Goal: Use online tool/utility: Utilize a website feature to perform a specific function

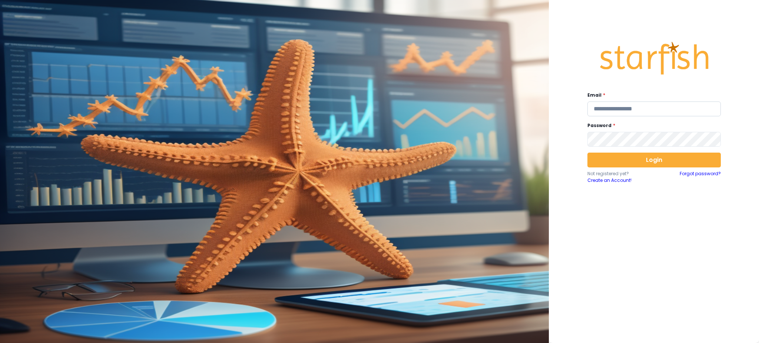
click at [653, 109] on input "email" at bounding box center [655, 109] width 134 height 15
type input "**********"
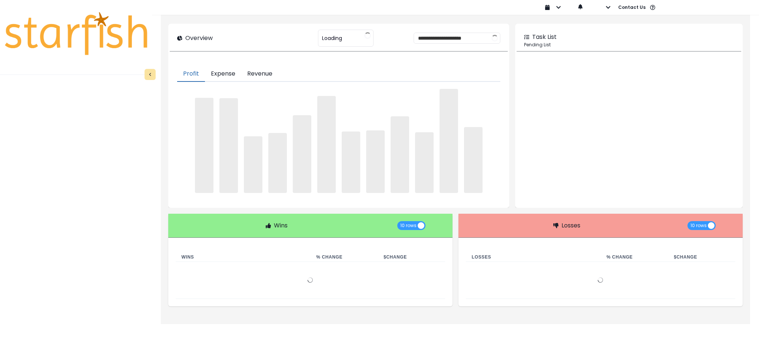
type input "********"
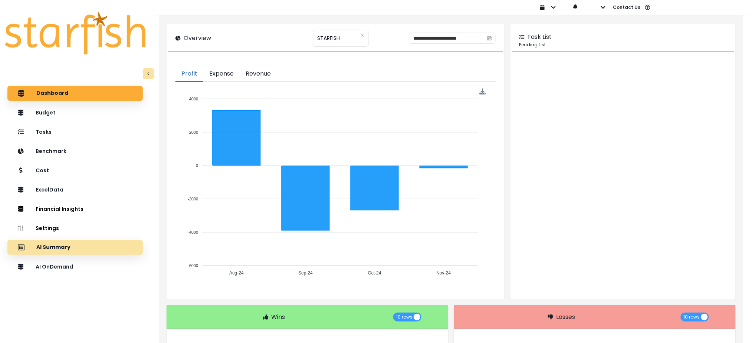
click at [55, 253] on div "AI Summary" at bounding box center [74, 248] width 123 height 16
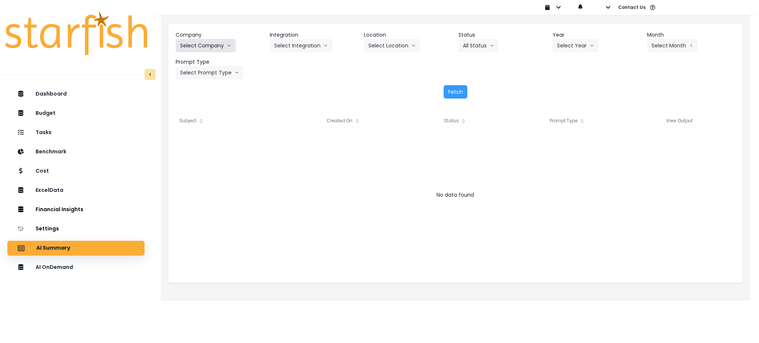
click at [205, 47] on button "Select Company" at bounding box center [206, 45] width 60 height 13
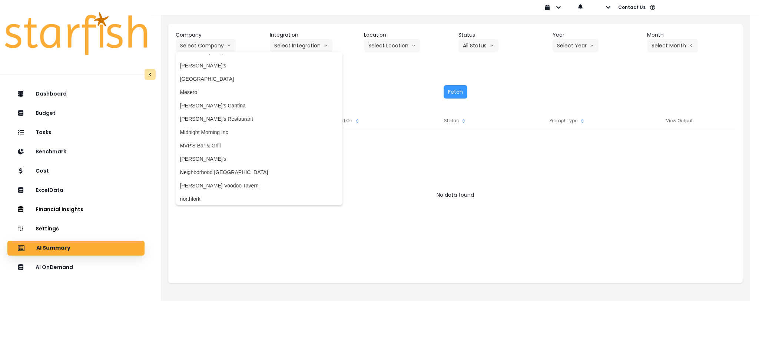
scroll to position [939, 0]
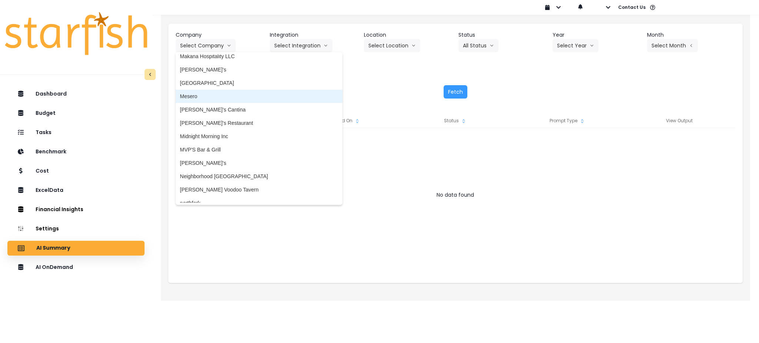
click at [200, 91] on li "Mesero" at bounding box center [259, 96] width 167 height 13
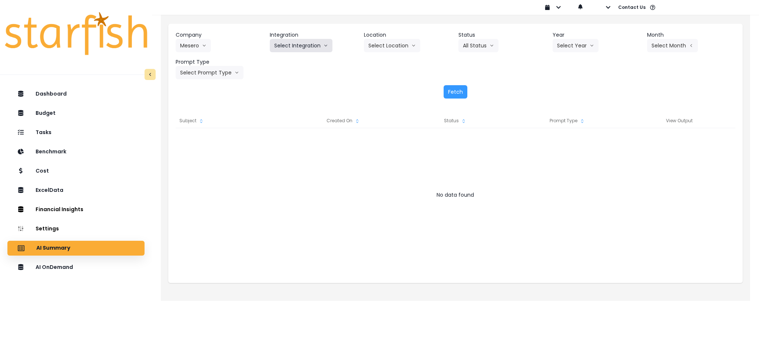
click at [308, 46] on button "Select Integration" at bounding box center [301, 45] width 63 height 13
click at [291, 59] on span "Mesero" at bounding box center [282, 60] width 17 height 7
click at [562, 48] on button "Select Year" at bounding box center [576, 45] width 46 height 13
click at [563, 91] on span "2025" at bounding box center [562, 87] width 11 height 7
click at [690, 46] on icon "arrow left line" at bounding box center [691, 45] width 4 height 7
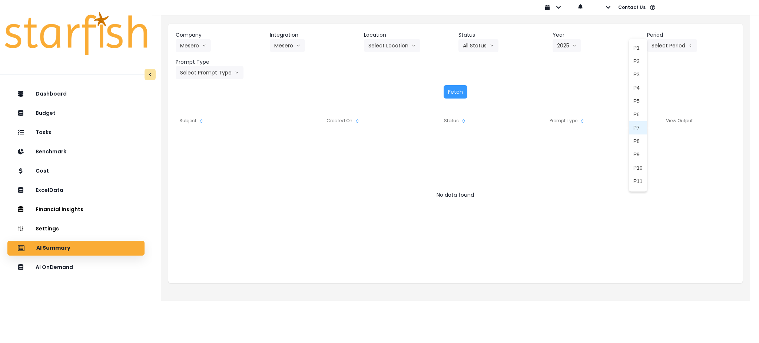
click at [629, 123] on li "P7" at bounding box center [638, 127] width 18 height 13
click at [205, 76] on button "Select Prompt Type" at bounding box center [210, 72] width 68 height 13
click at [222, 139] on li "Monthly Summary" at bounding box center [201, 141] width 51 height 13
click at [454, 89] on button "Fetch" at bounding box center [456, 91] width 24 height 13
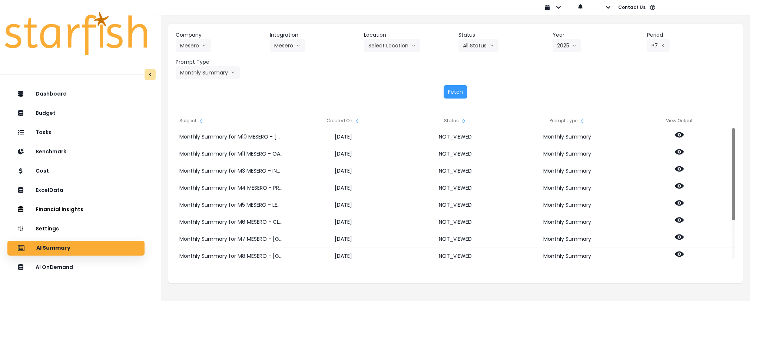
click at [349, 120] on div "Created On" at bounding box center [344, 120] width 112 height 15
click at [357, 119] on icon "sort" at bounding box center [358, 121] width 6 height 6
click at [357, 119] on icon "sort up" at bounding box center [358, 121] width 6 height 6
click at [357, 119] on icon "sort down" at bounding box center [358, 121] width 6 height 6
click at [68, 269] on p "AI OnDemand" at bounding box center [55, 267] width 39 height 7
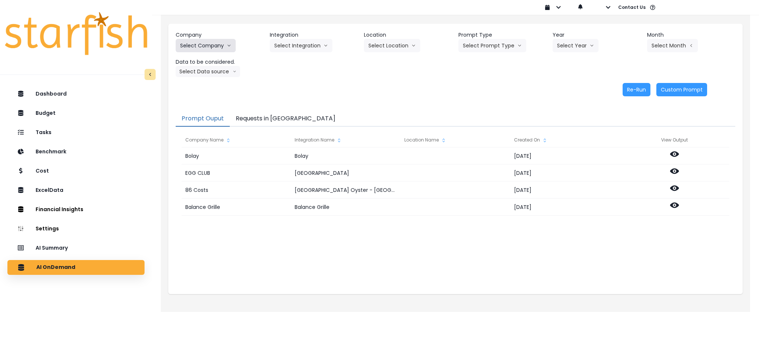
click at [222, 43] on button "Select Company" at bounding box center [206, 45] width 60 height 13
click at [195, 49] on button "Select Company" at bounding box center [206, 45] width 60 height 13
click at [215, 45] on button "Select Company" at bounding box center [206, 45] width 60 height 13
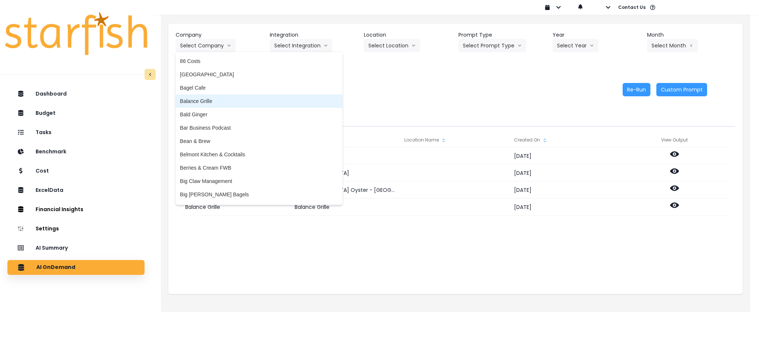
click at [218, 101] on span "Balance Grille" at bounding box center [259, 101] width 158 height 7
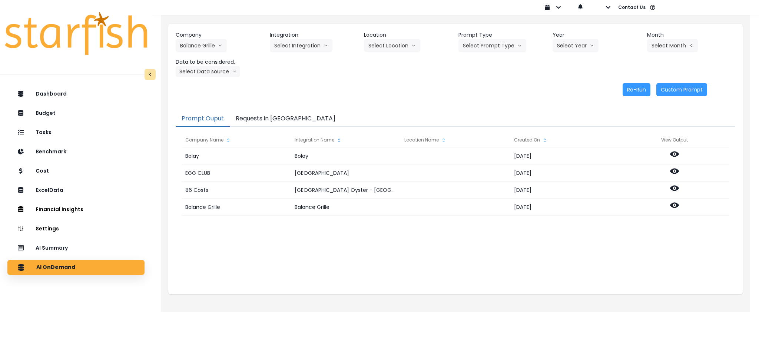
click at [295, 32] on header "Integration" at bounding box center [314, 35] width 88 height 8
click at [294, 42] on button "Select Integration" at bounding box center [301, 45] width 63 height 13
click at [293, 62] on span "Balance Grille" at bounding box center [290, 60] width 32 height 7
click at [490, 50] on button "Select Prompt Type" at bounding box center [493, 45] width 68 height 13
click at [482, 108] on li "Monthly Summary" at bounding box center [484, 101] width 51 height 13
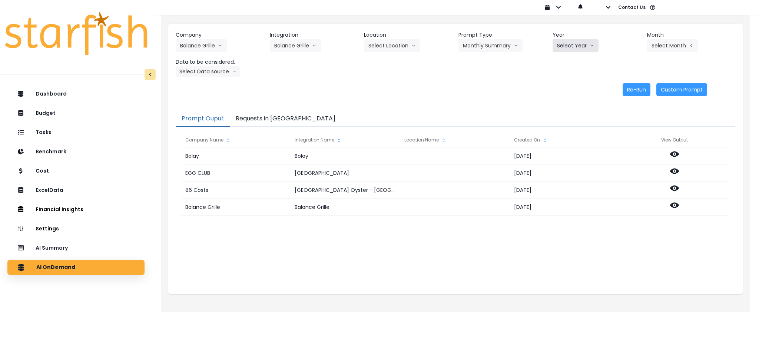
click at [571, 46] on button "Select Year" at bounding box center [576, 45] width 46 height 13
click at [563, 87] on span "2025" at bounding box center [562, 87] width 11 height 7
click at [652, 43] on button "Select Month" at bounding box center [672, 45] width 51 height 13
click at [616, 131] on div "Company Name Integration Name Location Name Created On View Output [PERSON_NAME…" at bounding box center [456, 207] width 560 height 160
click at [666, 48] on button "Select Month" at bounding box center [672, 45] width 51 height 13
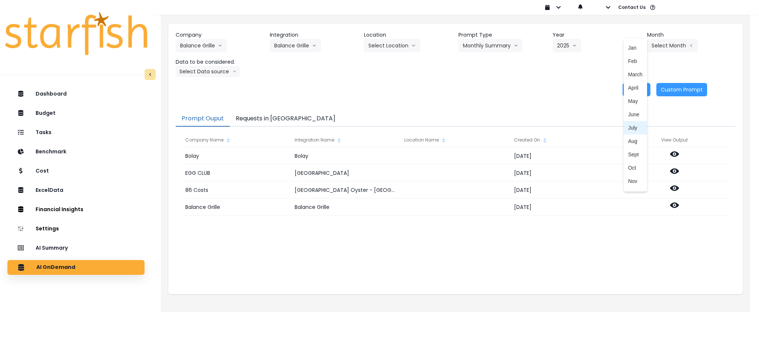
click at [631, 129] on span "July" at bounding box center [636, 127] width 14 height 7
click at [234, 69] on icon "arrow down line" at bounding box center [235, 71] width 4 height 7
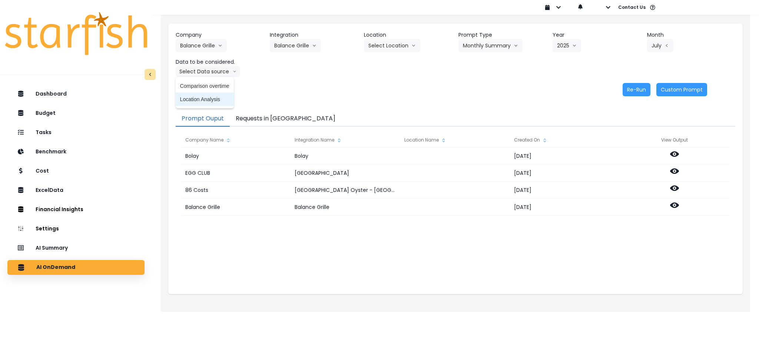
click at [227, 105] on li "Location Analysis" at bounding box center [205, 99] width 58 height 13
click at [633, 88] on button "Re-Run" at bounding box center [637, 89] width 28 height 13
click at [248, 112] on button "Requests in [GEOGRAPHIC_DATA]" at bounding box center [286, 119] width 112 height 16
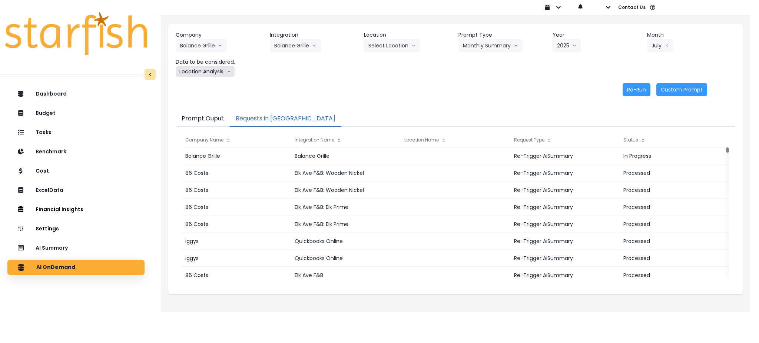
click at [222, 68] on button "Location Analysis" at bounding box center [205, 71] width 59 height 11
click at [204, 88] on span "Comparison overtime" at bounding box center [204, 85] width 49 height 7
click at [650, 92] on button "Re-Run" at bounding box center [637, 89] width 28 height 13
click at [305, 40] on button "Balance Grille" at bounding box center [295, 45] width 51 height 13
click at [301, 74] on span "QBO Farms" at bounding box center [290, 74] width 32 height 7
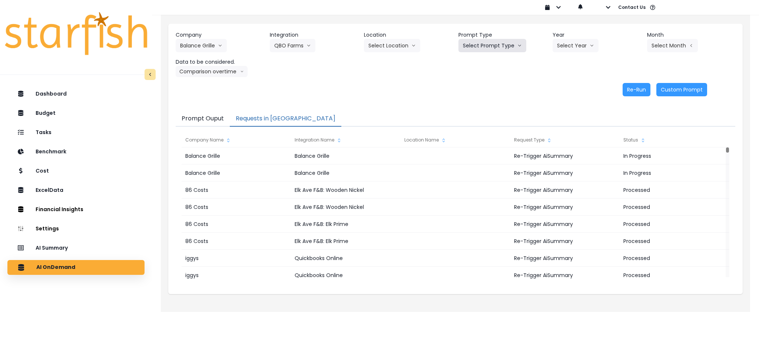
click at [523, 45] on button "Select Prompt Type" at bounding box center [493, 45] width 68 height 13
click at [485, 98] on span "Monthly Summary" at bounding box center [484, 101] width 42 height 7
click at [579, 48] on button "Select Year" at bounding box center [576, 45] width 46 height 13
click at [568, 87] on span "2025" at bounding box center [562, 87] width 11 height 7
click at [669, 45] on button "Select Month" at bounding box center [672, 45] width 51 height 13
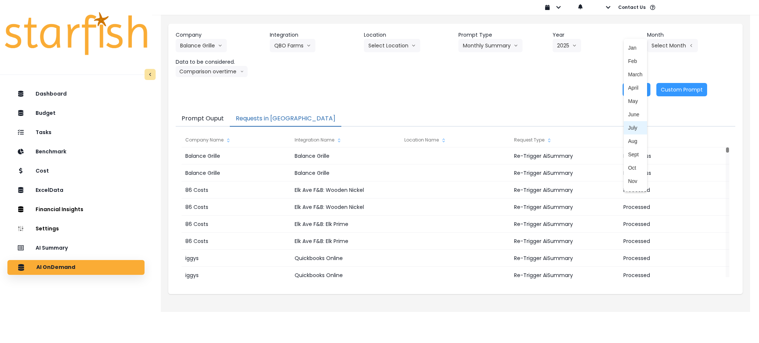
click at [629, 123] on li "July" at bounding box center [635, 127] width 23 height 13
click at [215, 69] on button "Comparison overtime" at bounding box center [212, 71] width 72 height 11
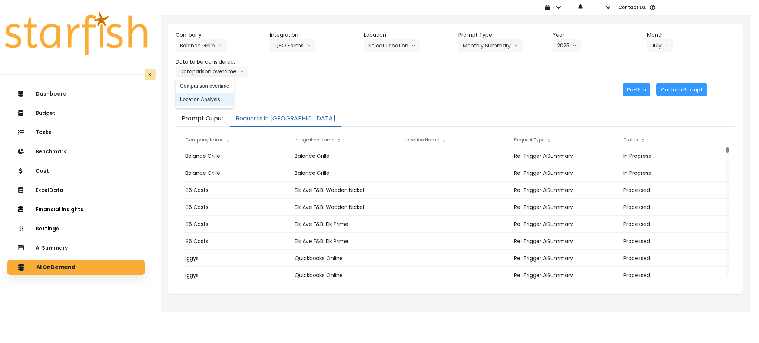
click at [211, 98] on span "Location Analysis" at bounding box center [204, 99] width 49 height 7
click at [634, 85] on button "Re-Run" at bounding box center [637, 89] width 28 height 13
click at [223, 75] on button "Location Analysis" at bounding box center [205, 71] width 59 height 11
click at [221, 86] on span "Comparison overtime" at bounding box center [204, 85] width 49 height 7
click at [638, 85] on button "Re-Run" at bounding box center [637, 89] width 28 height 13
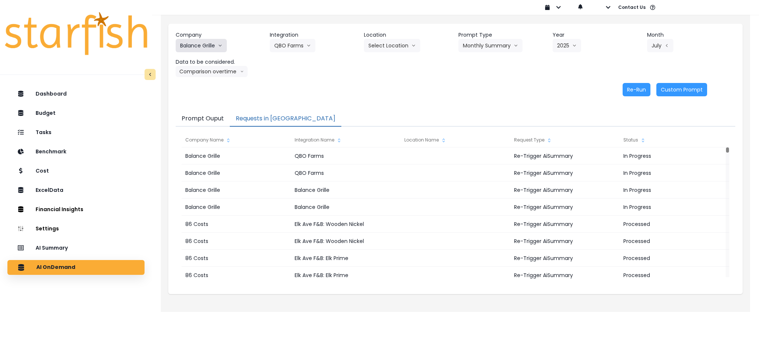
click at [207, 41] on button "Balance Grille" at bounding box center [201, 45] width 51 height 13
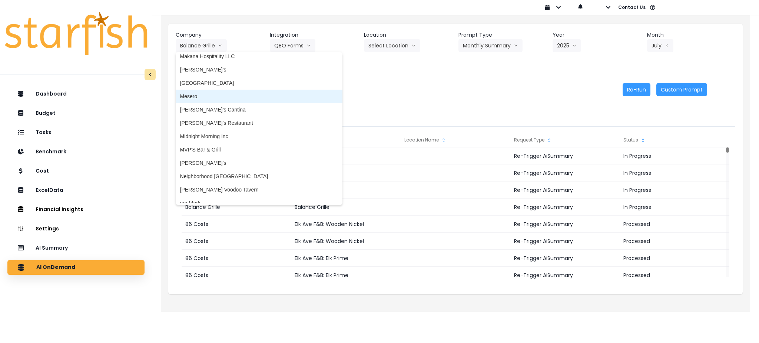
click at [215, 96] on span "Mesero" at bounding box center [259, 96] width 158 height 7
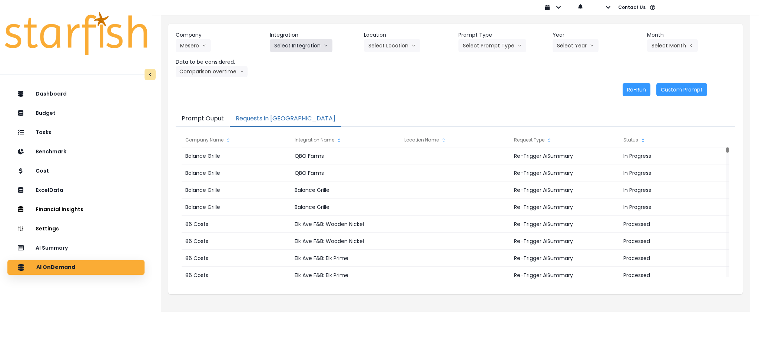
click at [304, 45] on button "Select Integration" at bounding box center [301, 45] width 63 height 13
click at [285, 64] on span "Mesero" at bounding box center [282, 60] width 17 height 7
click at [491, 49] on button "Select Prompt Type" at bounding box center [493, 45] width 68 height 13
click at [478, 100] on span "Monthly Summary" at bounding box center [484, 101] width 42 height 7
click at [572, 43] on button "Select Year" at bounding box center [576, 45] width 46 height 13
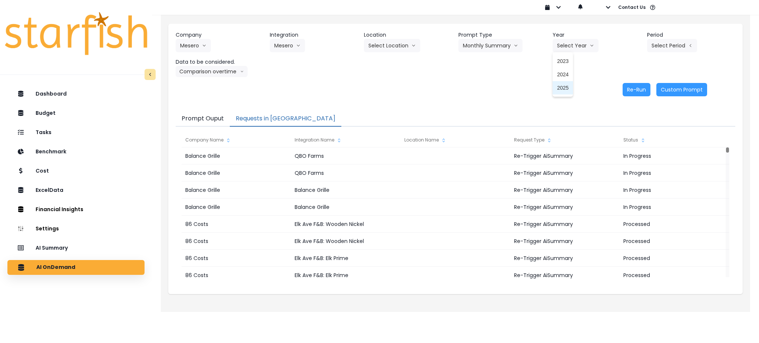
click at [562, 87] on span "2025" at bounding box center [562, 87] width 11 height 7
click at [689, 52] on button "Select Period" at bounding box center [672, 45] width 50 height 13
click at [634, 129] on span "P7" at bounding box center [638, 127] width 9 height 7
click at [214, 66] on button "Comparison overtime" at bounding box center [212, 71] width 72 height 11
click at [211, 99] on span "Location Analysis" at bounding box center [204, 99] width 49 height 7
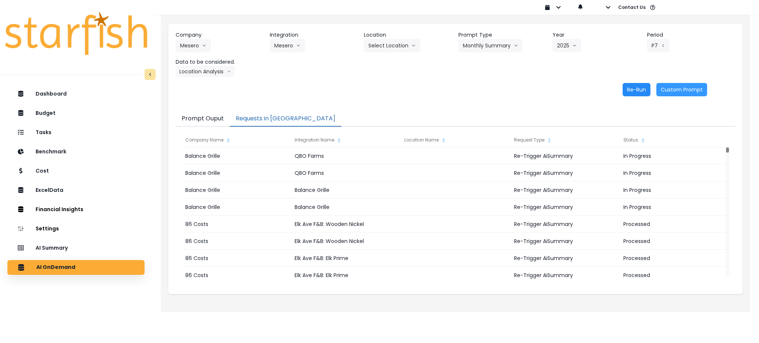
click at [636, 88] on button "Re-Run" at bounding box center [637, 89] width 28 height 13
click at [228, 75] on icon "arrow down line" at bounding box center [229, 71] width 4 height 7
click at [221, 91] on li "Comparison overtime" at bounding box center [205, 85] width 58 height 13
click at [634, 93] on button "Re-Run" at bounding box center [637, 89] width 28 height 13
click at [479, 101] on div "Company Mesero 86 Costs Asti Bagel Cafe Balance Grille Bald Ginger Bar Business…" at bounding box center [455, 64] width 575 height 80
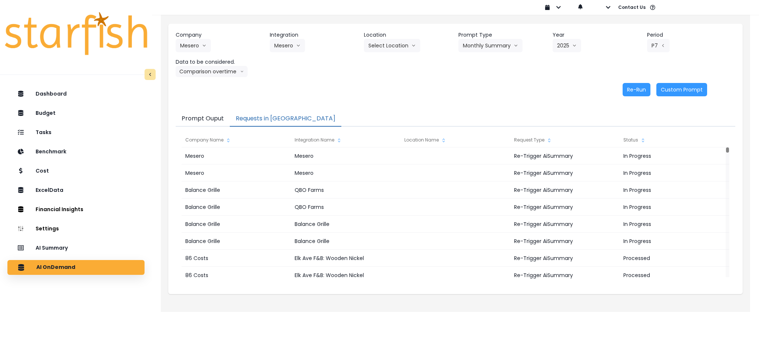
click at [324, 83] on div "Re-Run Custom Prompt" at bounding box center [442, 89] width 532 height 13
